Goal: Transaction & Acquisition: Purchase product/service

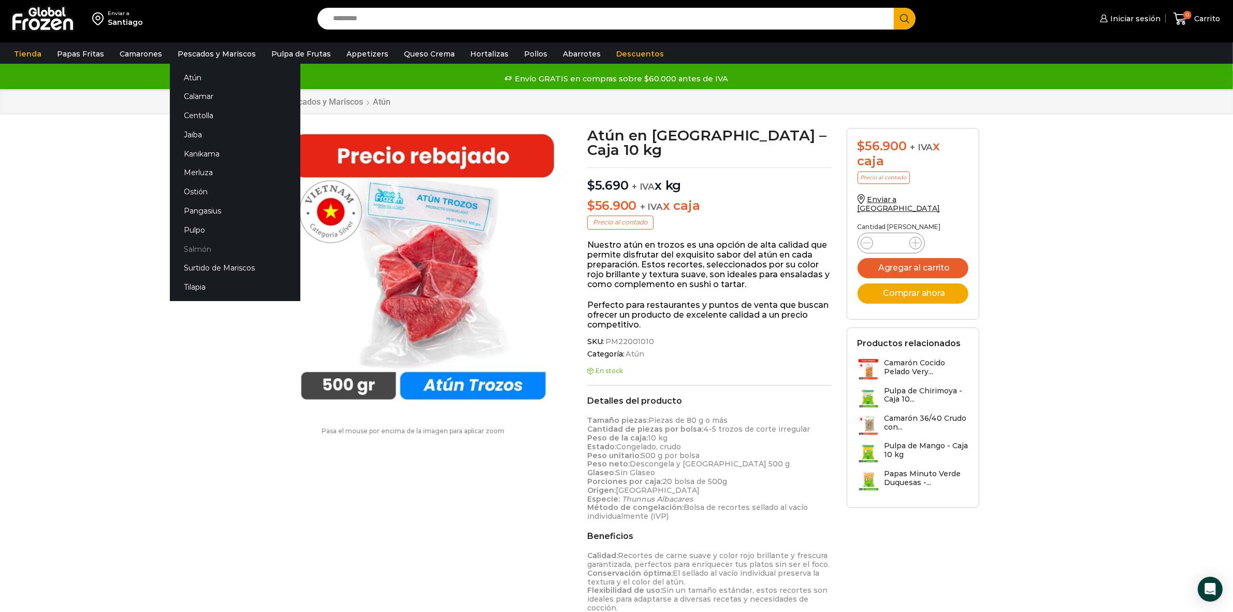
click at [195, 244] on link "Salmón" at bounding box center [235, 248] width 130 height 19
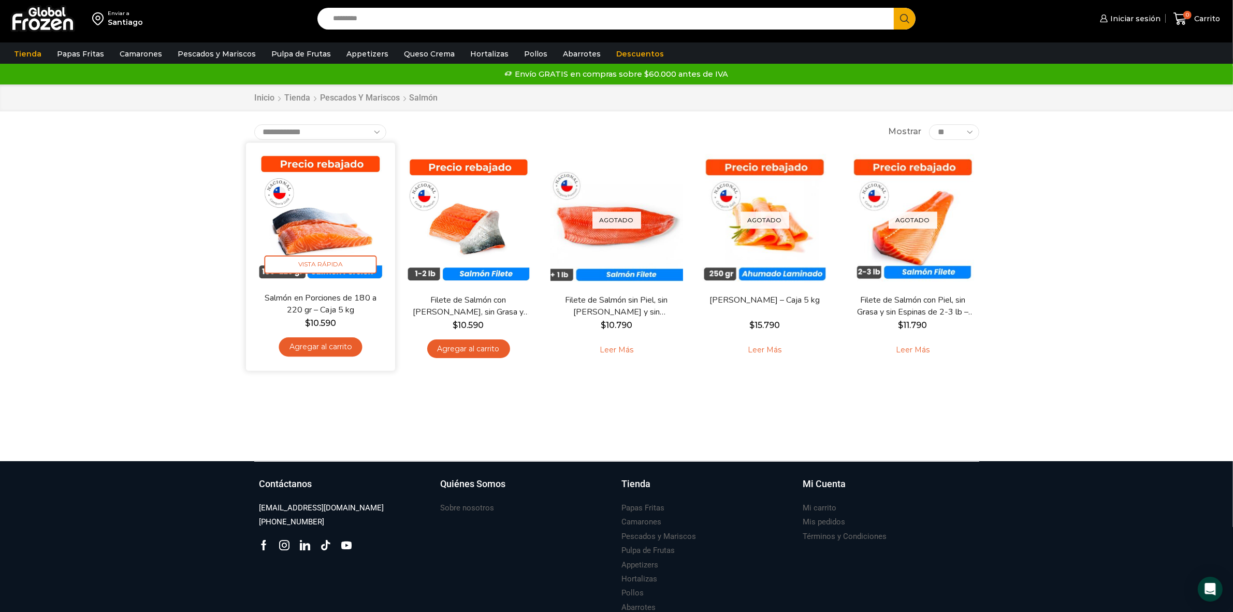
click at [343, 201] on img at bounding box center [321, 217] width 134 height 134
click at [306, 210] on img at bounding box center [321, 217] width 134 height 134
click at [312, 223] on img at bounding box center [321, 217] width 134 height 134
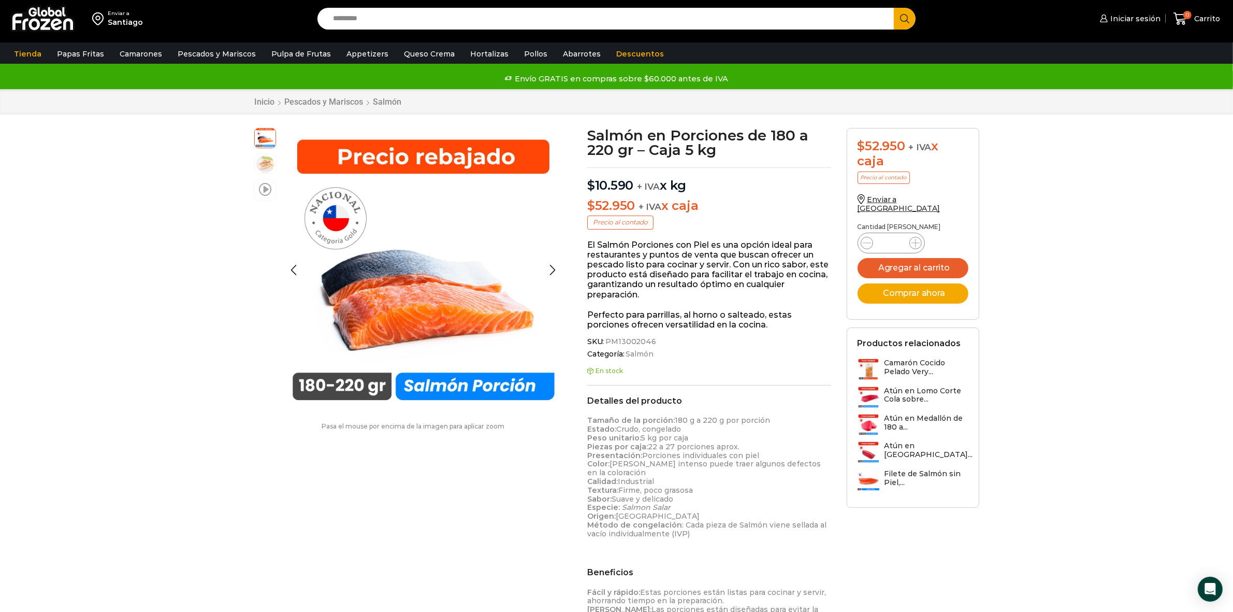
click at [265, 193] on span at bounding box center [265, 189] width 12 height 14
